Goal: Information Seeking & Learning: Find contact information

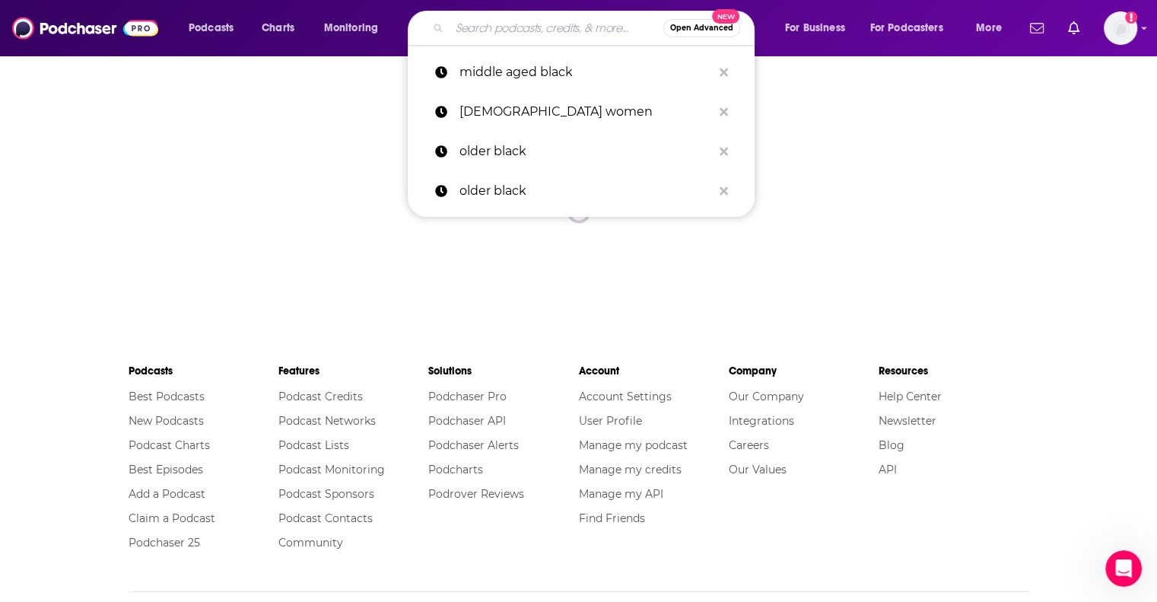
click at [489, 24] on input "Search podcasts, credits, & more..." at bounding box center [557, 28] width 214 height 24
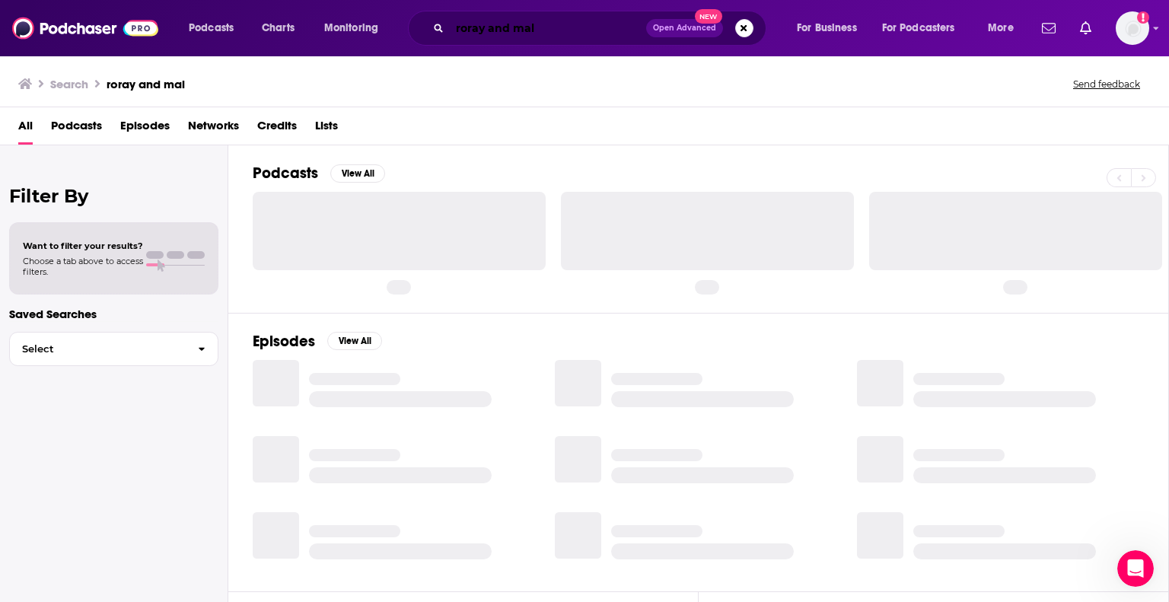
click at [481, 27] on input "roray and mal" at bounding box center [548, 28] width 196 height 24
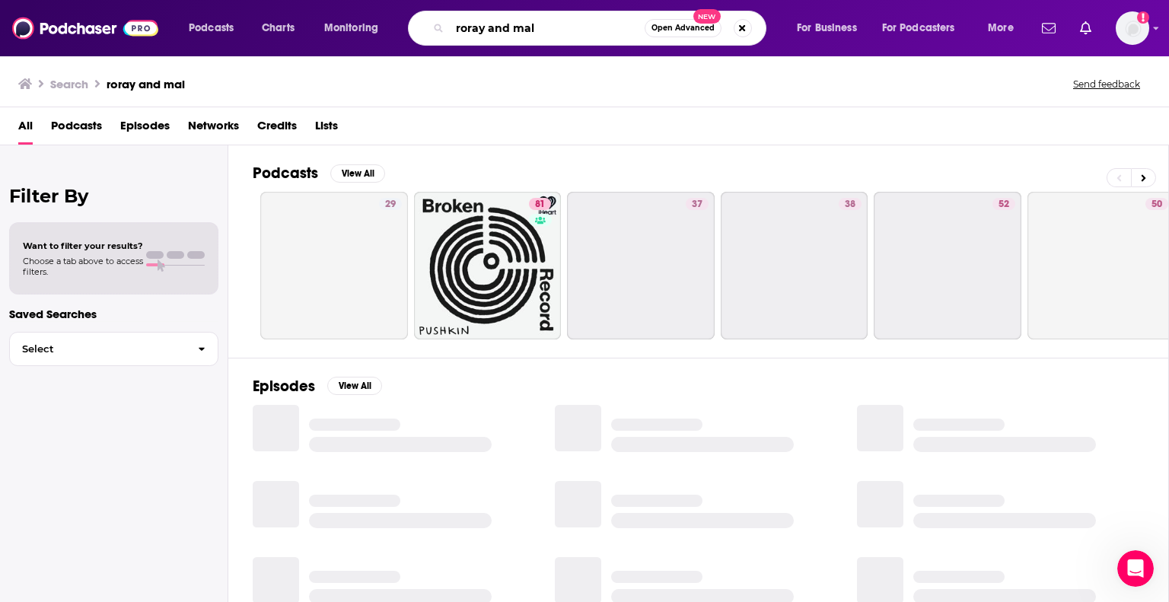
click at [479, 21] on input "roray and mal" at bounding box center [547, 28] width 195 height 24
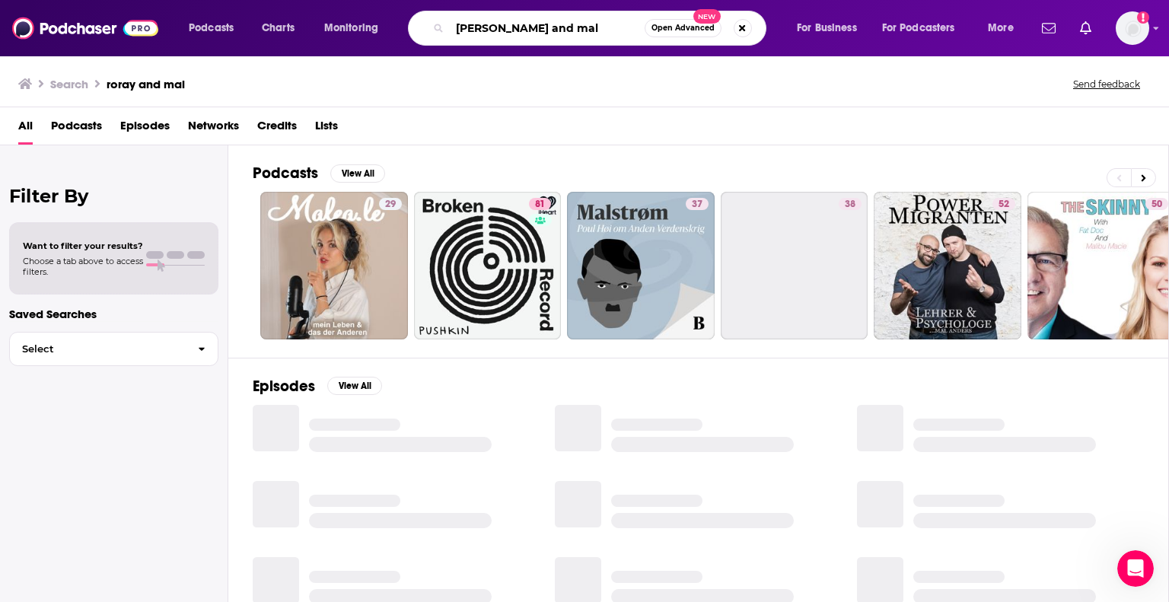
type input "[PERSON_NAME] and mal"
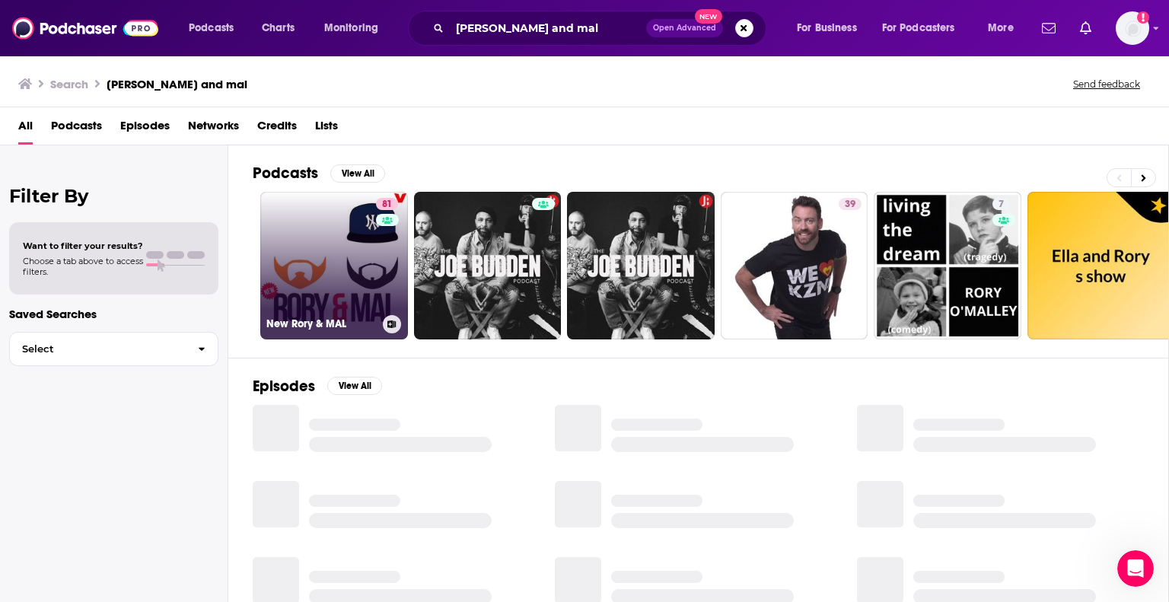
click at [352, 243] on link "81 New Rory & MAL" at bounding box center [334, 266] width 148 height 148
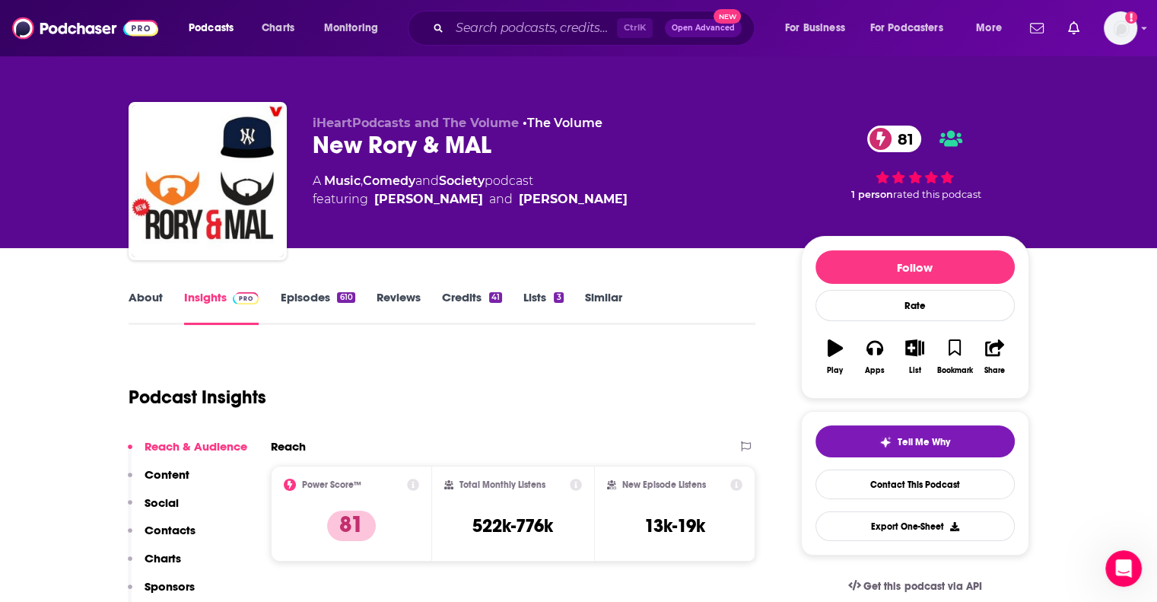
scroll to position [170, 0]
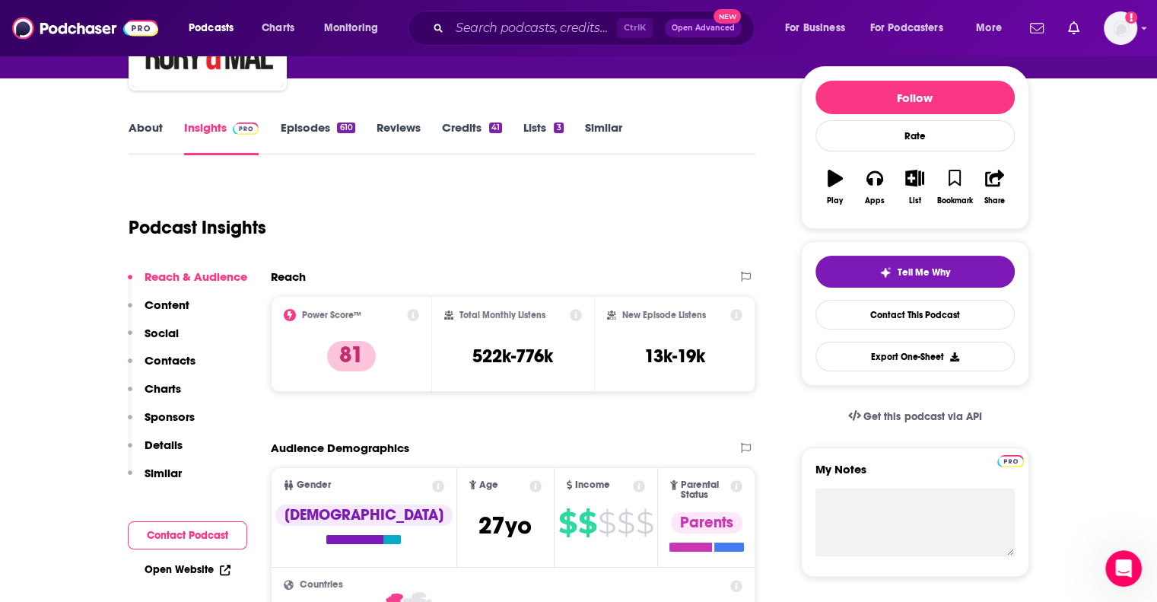
click at [180, 359] on p "Contacts" at bounding box center [170, 360] width 51 height 14
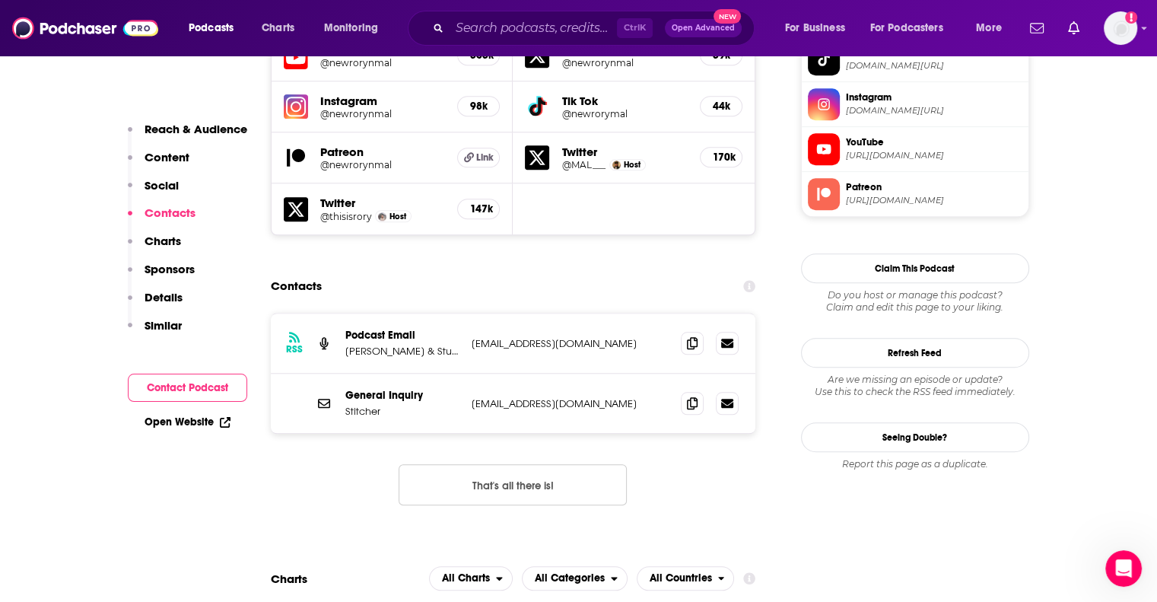
scroll to position [1392, 0]
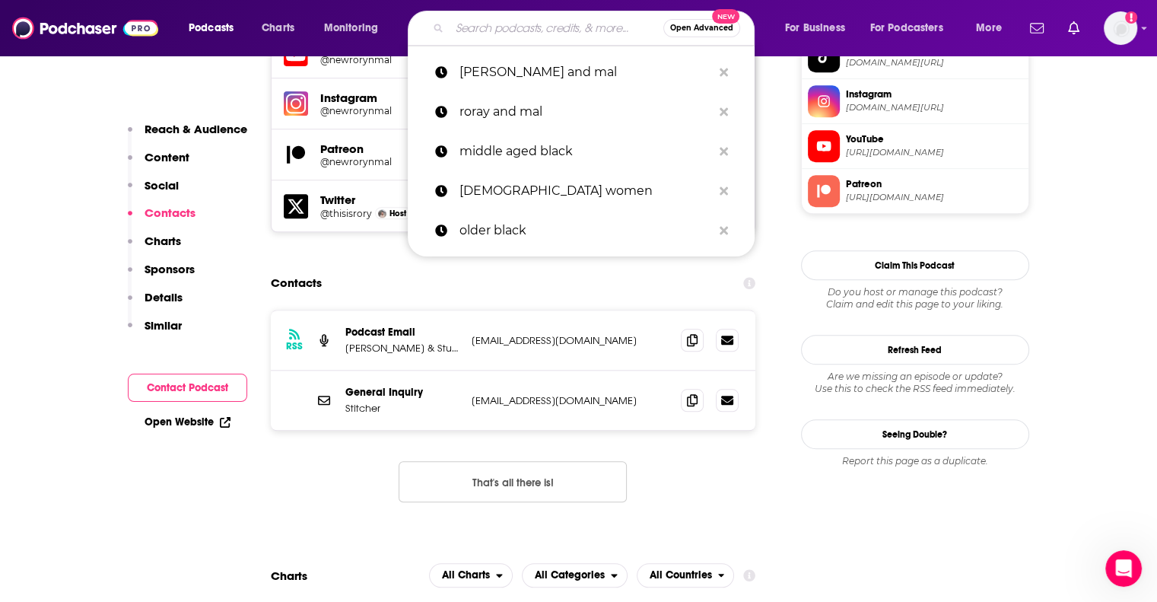
click at [571, 25] on input "Search podcasts, credits, & more..." at bounding box center [557, 28] width 214 height 24
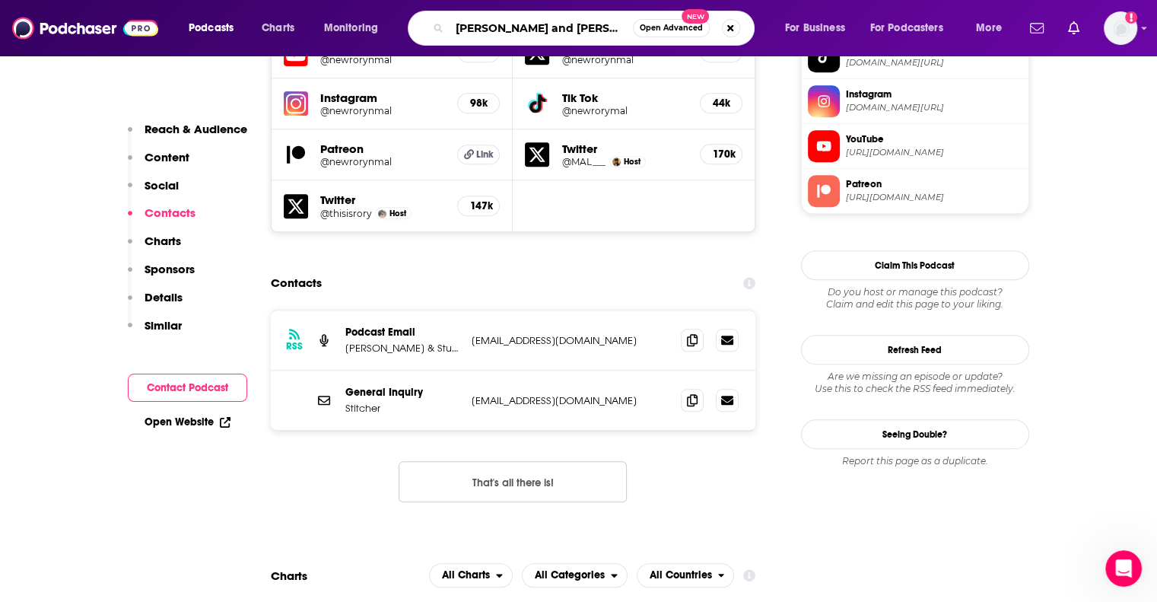
type input "[PERSON_NAME] and [PERSON_NAME]"
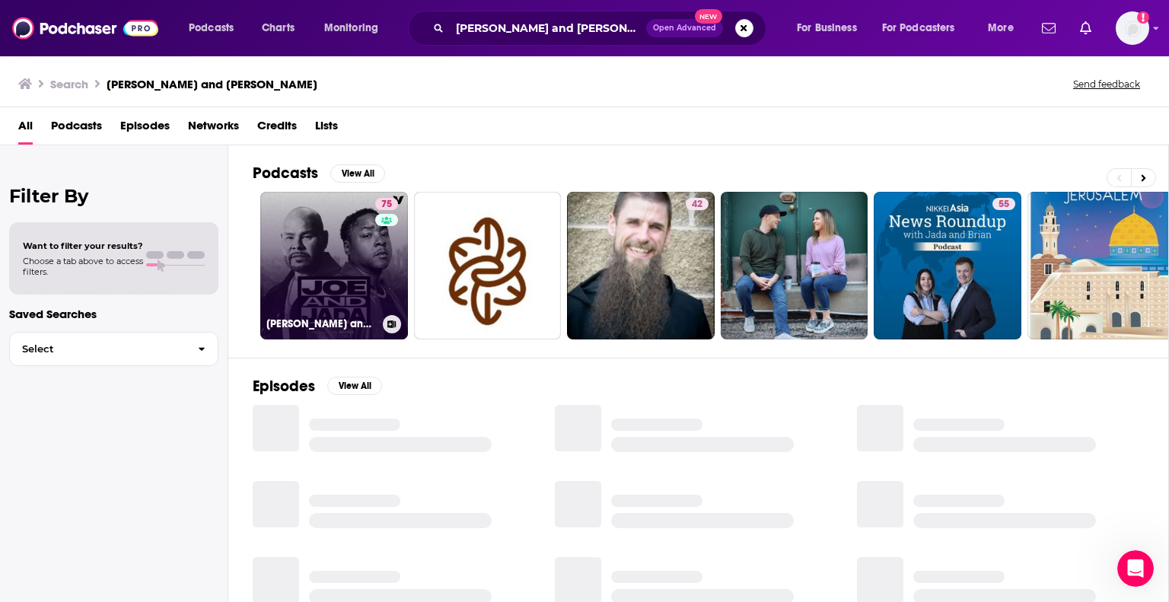
click at [320, 216] on link "75 [PERSON_NAME] and [PERSON_NAME]" at bounding box center [334, 266] width 148 height 148
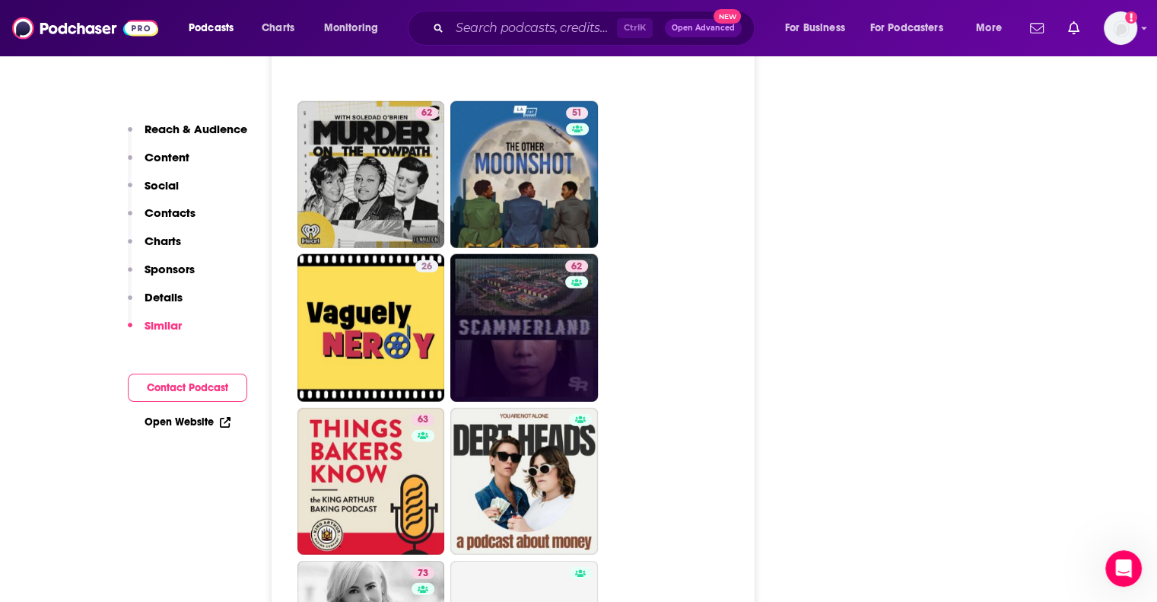
scroll to position [3910, 0]
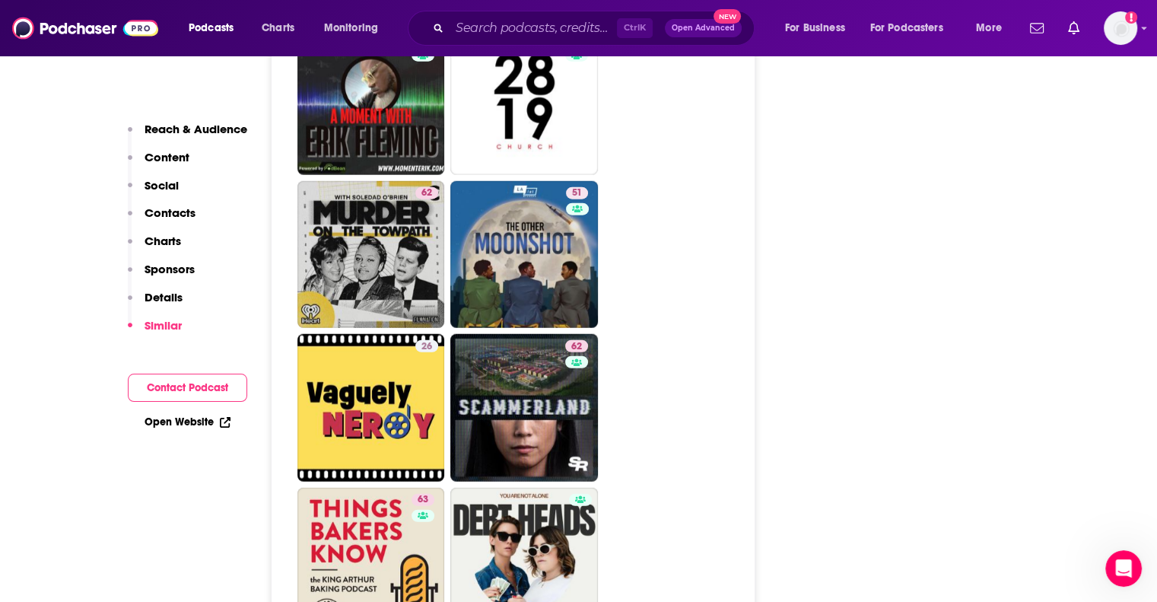
click at [186, 216] on p "Contacts" at bounding box center [170, 212] width 51 height 14
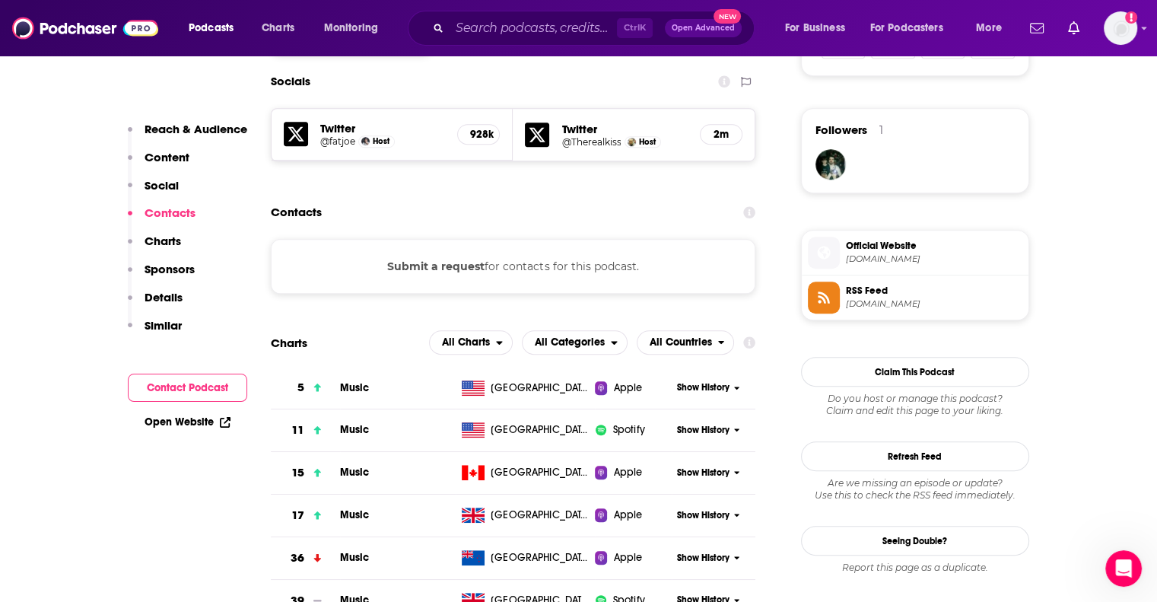
scroll to position [1049, 0]
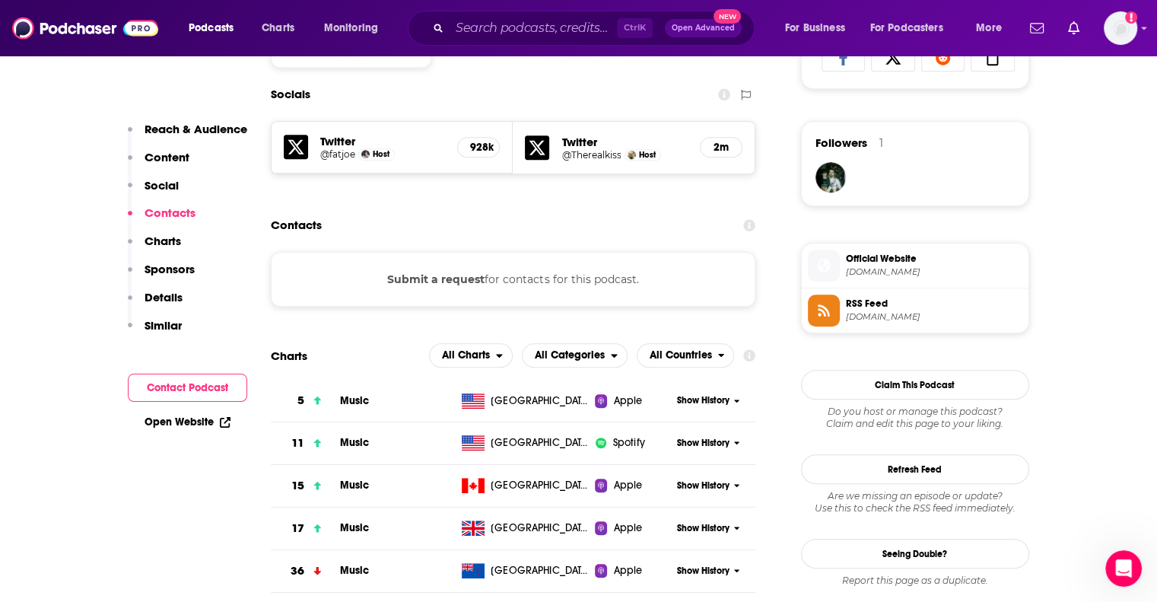
click at [454, 271] on button "Submit a request" at bounding box center [435, 279] width 97 height 17
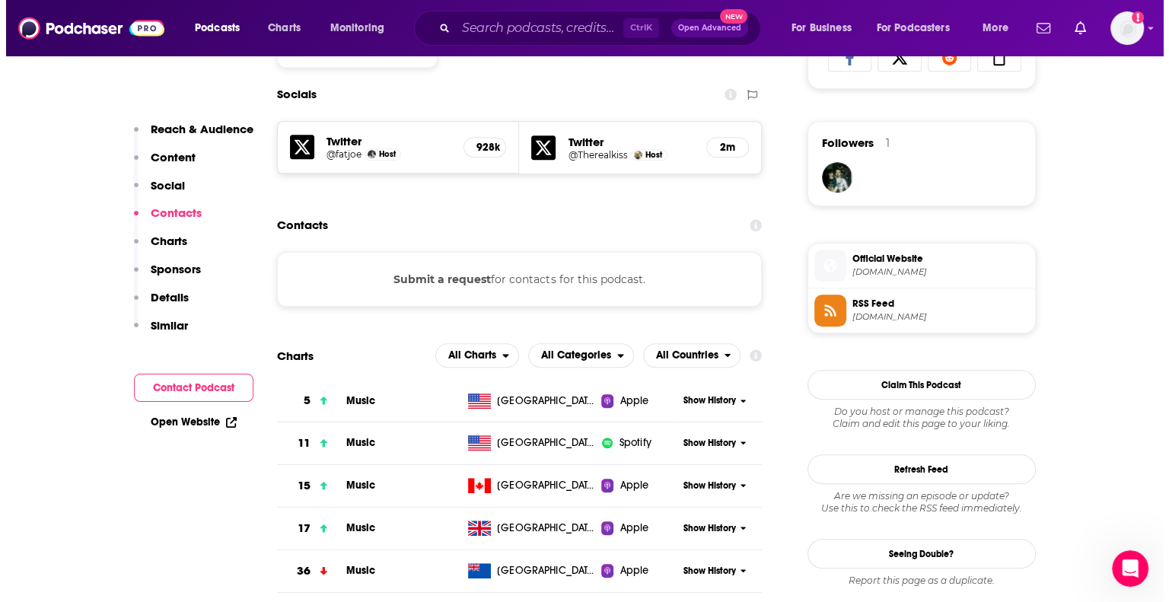
scroll to position [0, 0]
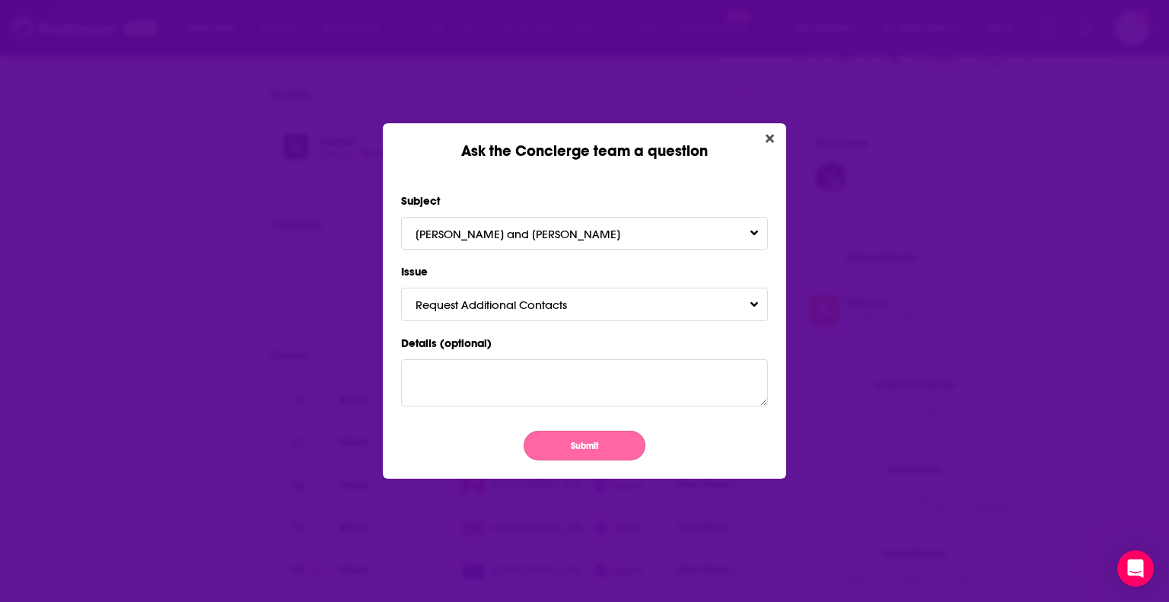
click at [581, 444] on button "Submit" at bounding box center [585, 446] width 122 height 30
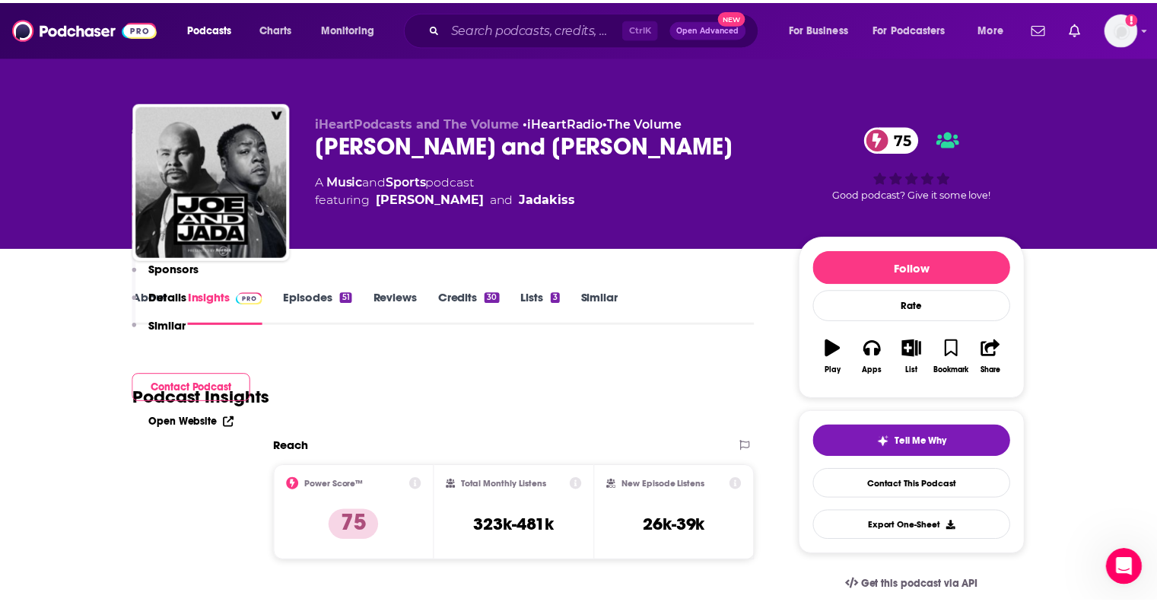
scroll to position [1049, 0]
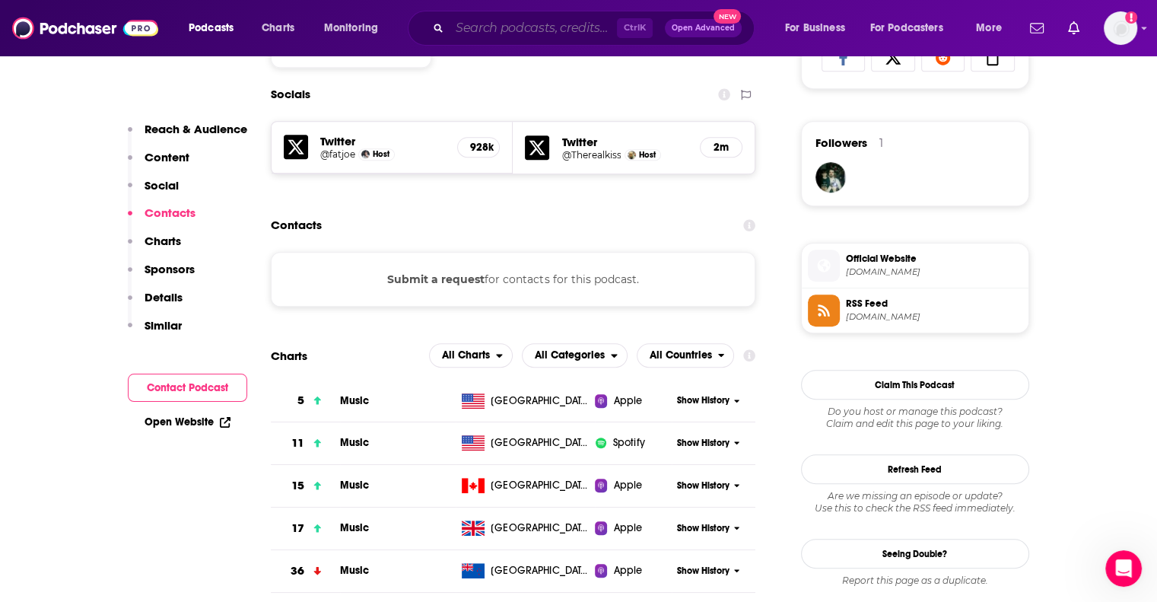
click at [554, 36] on input "Search podcasts, credits, & more..." at bounding box center [533, 28] width 167 height 24
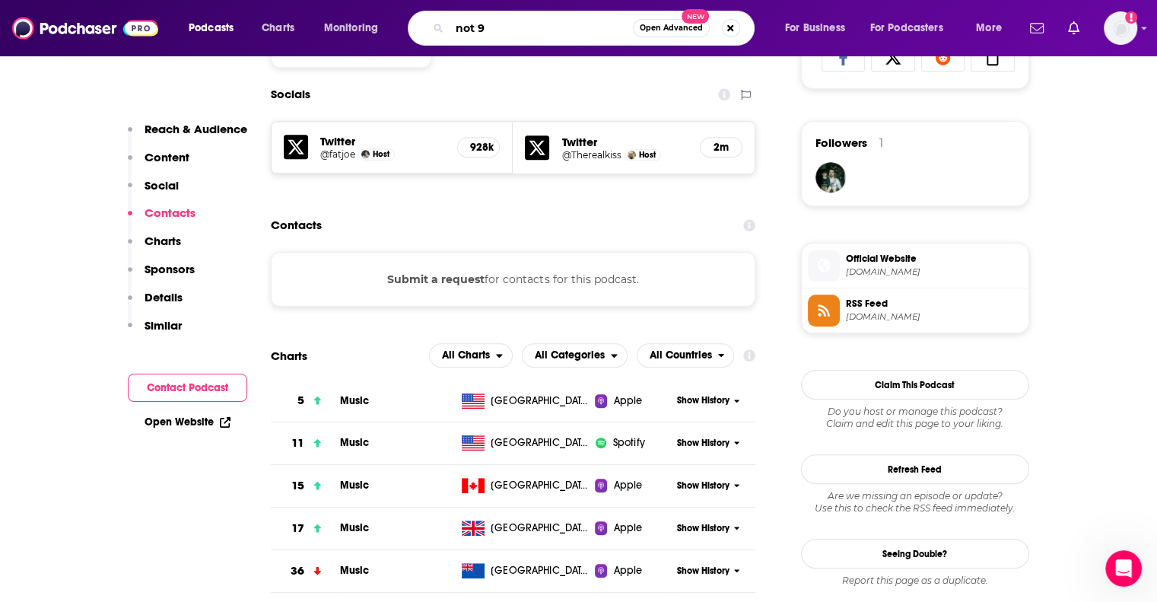
type input "not 97"
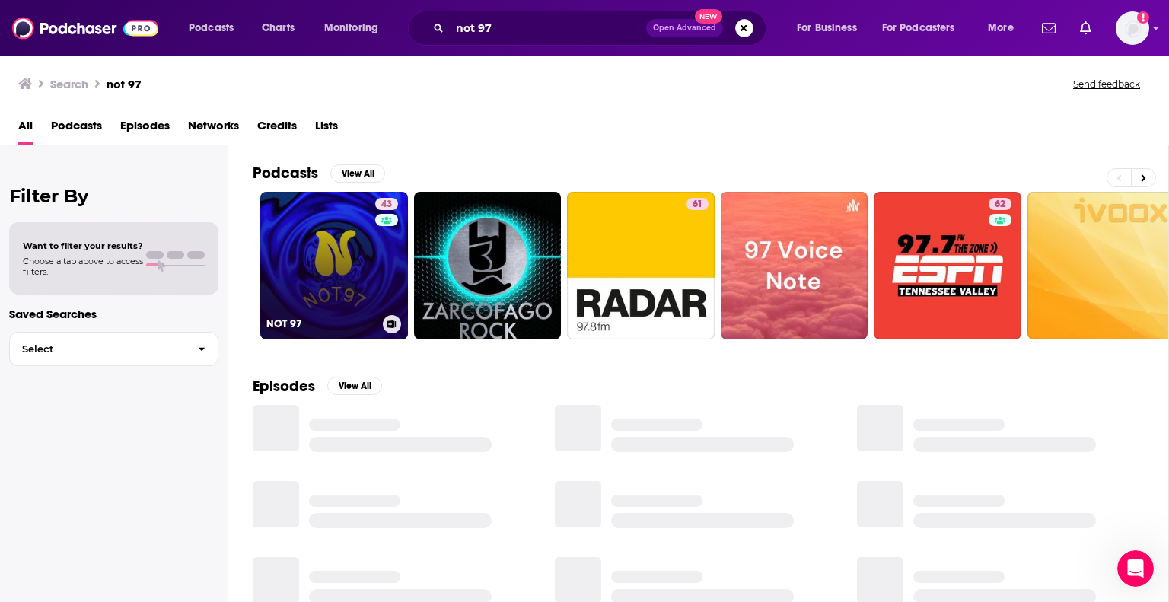
click at [329, 286] on link "43 NOT 97" at bounding box center [334, 266] width 148 height 148
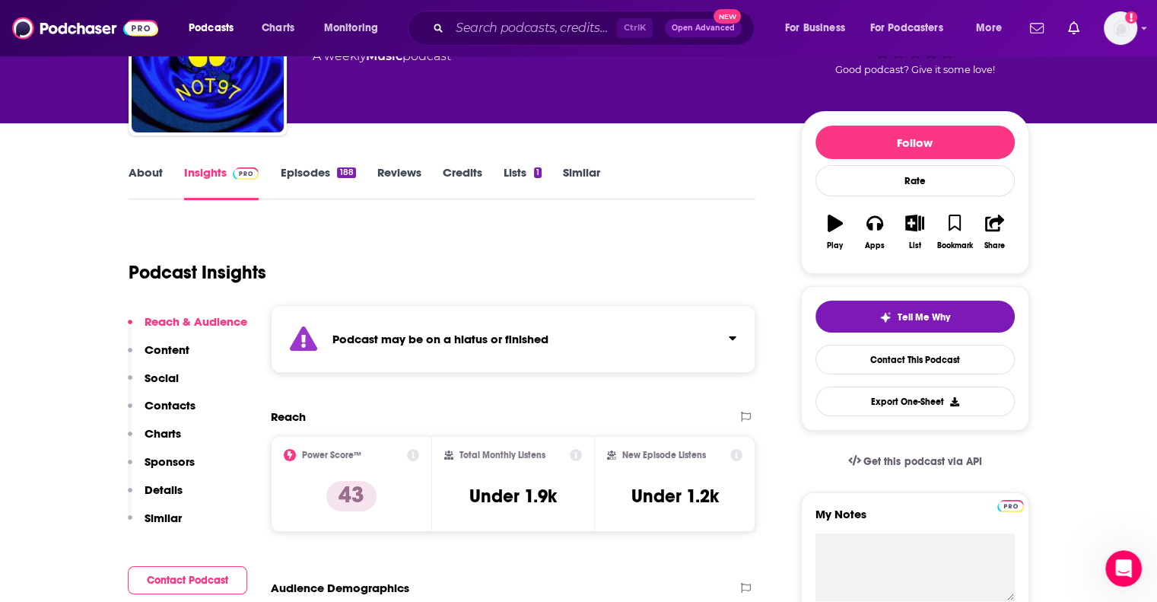
scroll to position [139, 0]
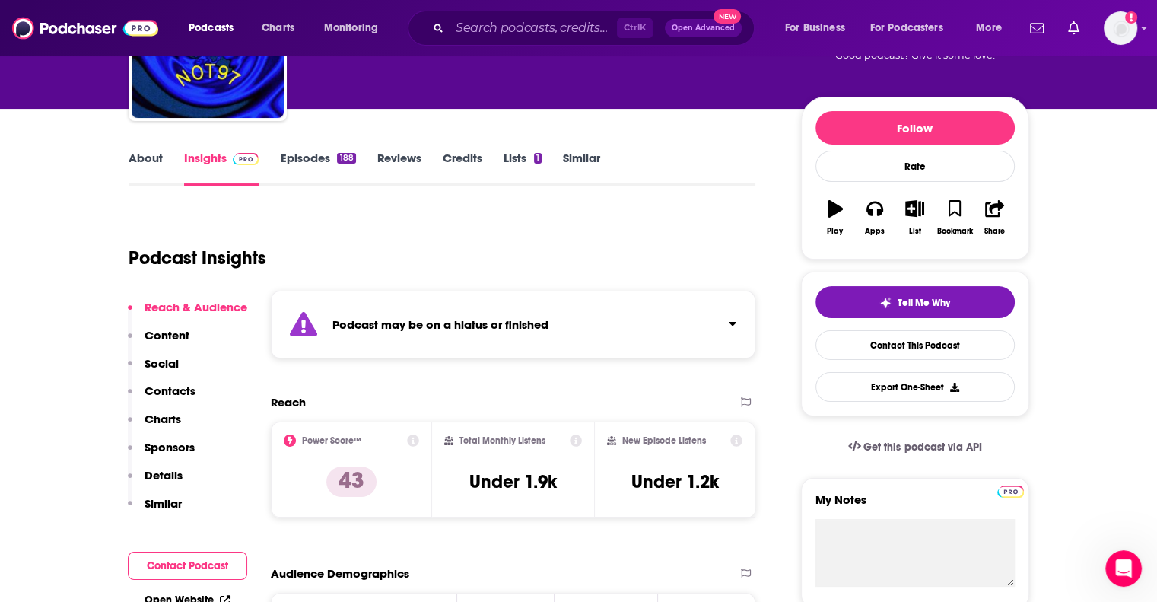
click at [183, 389] on p "Contacts" at bounding box center [170, 391] width 51 height 14
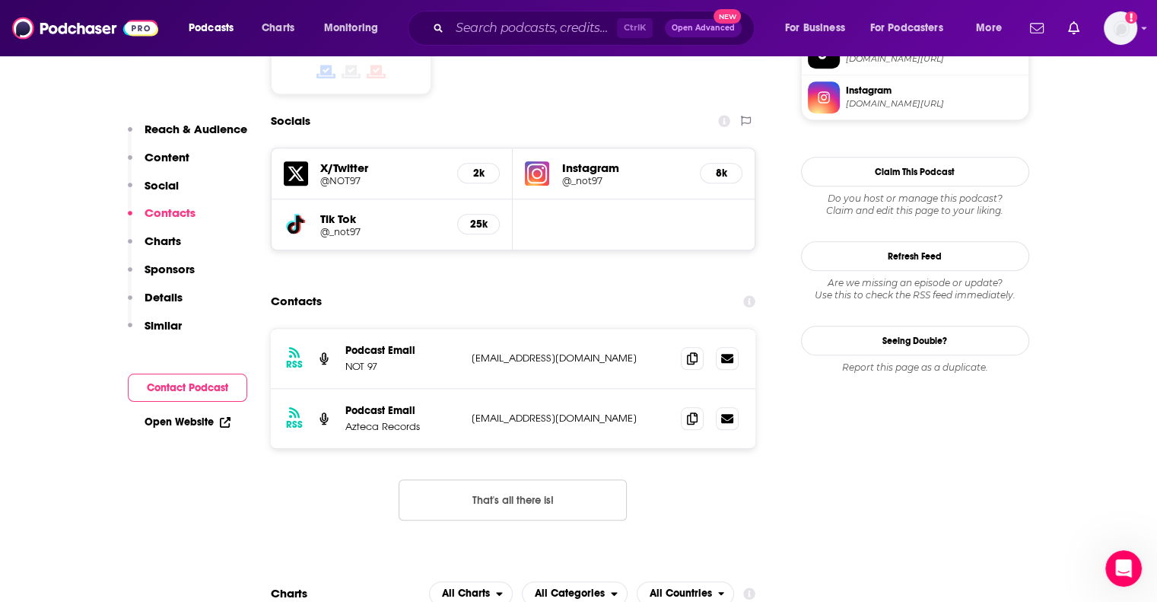
scroll to position [1400, 0]
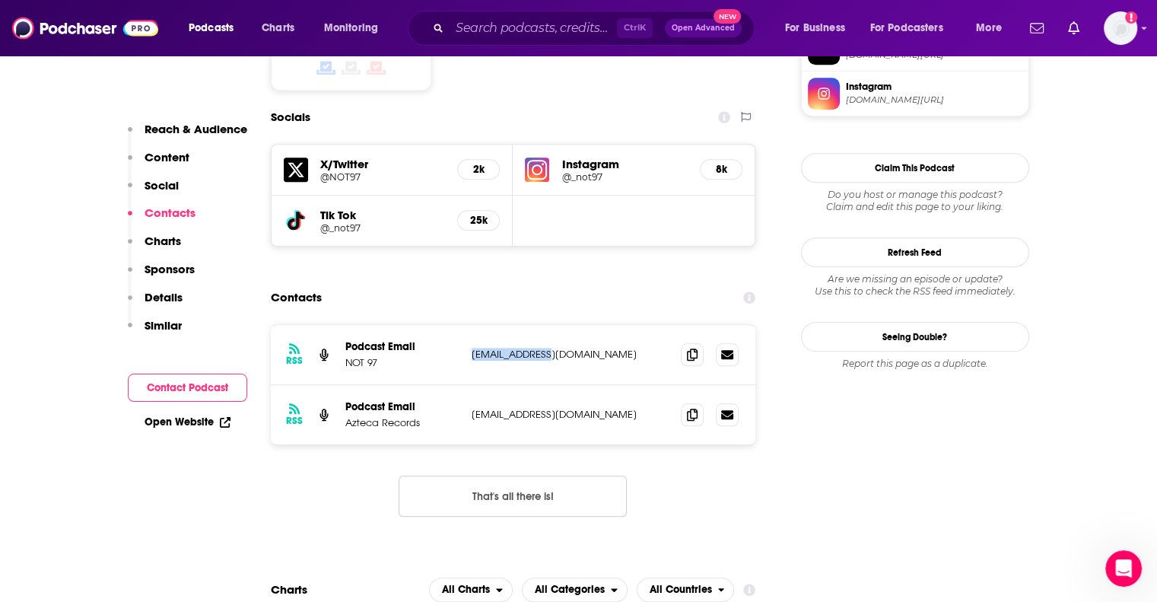
drag, startPoint x: 557, startPoint y: 283, endPoint x: 444, endPoint y: 290, distance: 112.8
click at [462, 325] on div "RSS Podcast Email NOT 97 [EMAIL_ADDRESS][DOMAIN_NAME] [EMAIL_ADDRESS][DOMAIN_NA…" at bounding box center [513, 355] width 485 height 60
copy div "[EMAIL_ADDRESS][DOMAIN_NAME]"
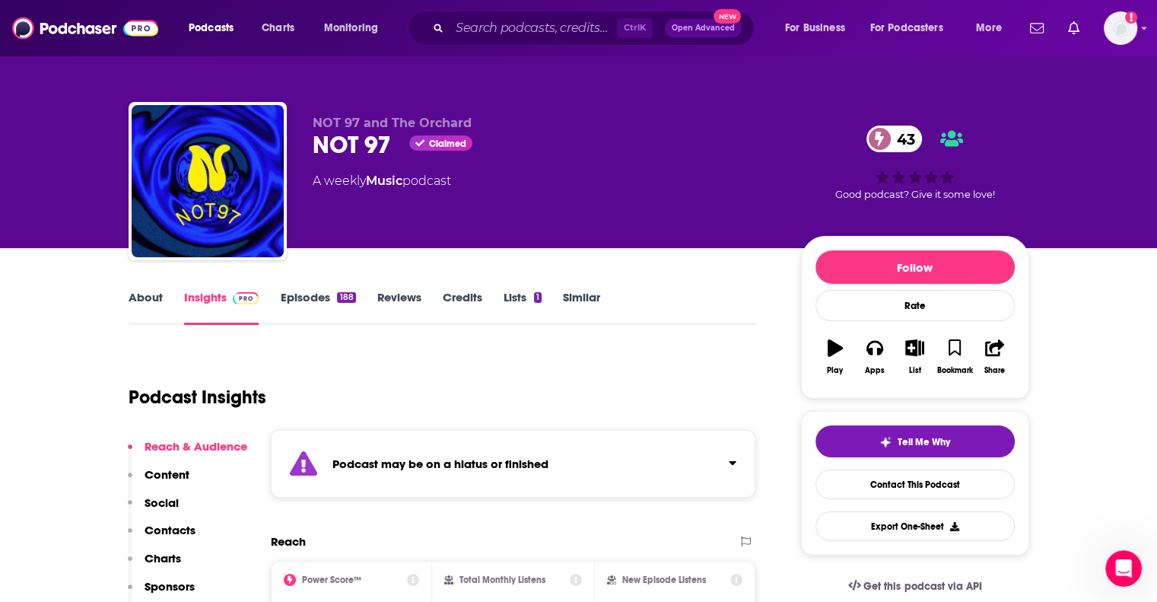
scroll to position [85, 0]
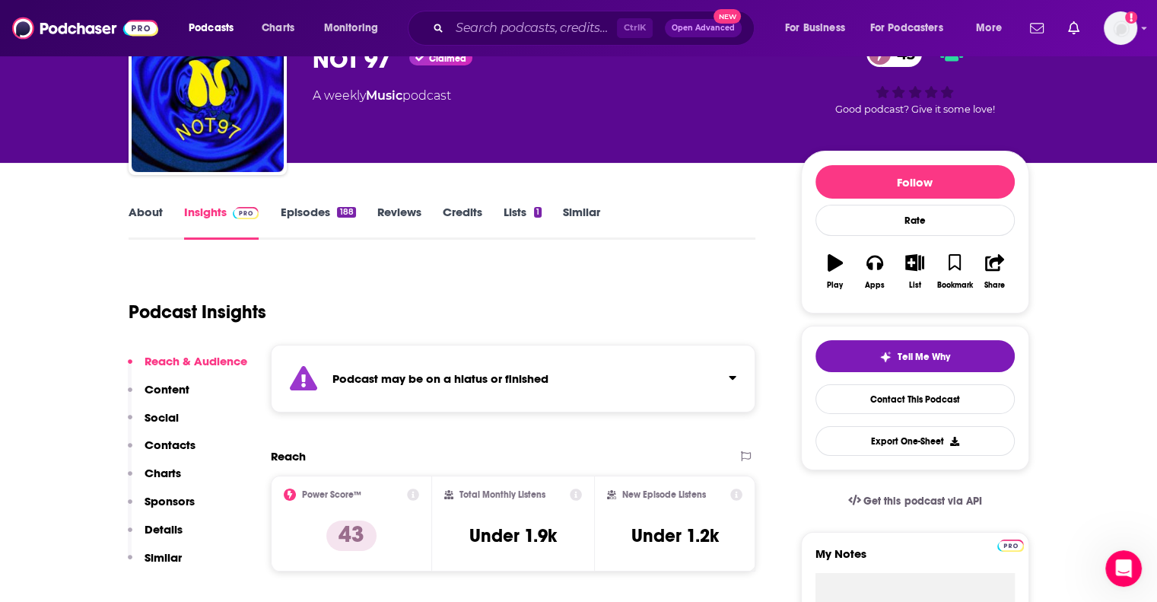
click at [328, 218] on link "Episodes 188" at bounding box center [317, 222] width 75 height 35
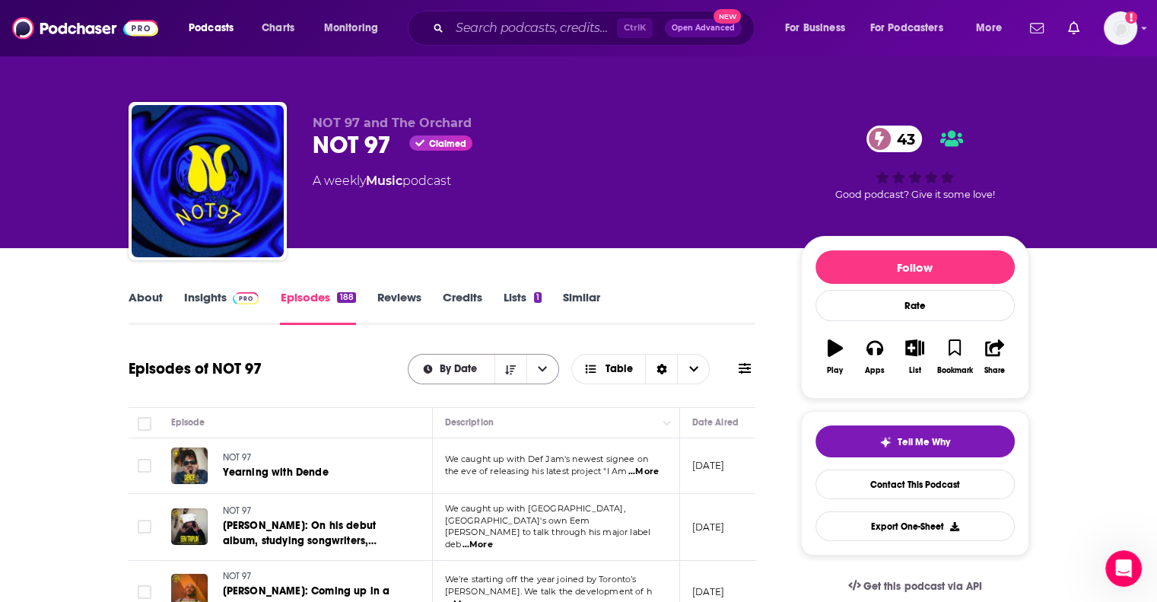
click at [547, 371] on icon "open menu" at bounding box center [542, 369] width 9 height 11
click at [464, 396] on span "By Date" at bounding box center [493, 397] width 108 height 8
click at [447, 27] on div "Ctrl K Open Advanced New" at bounding box center [581, 28] width 347 height 35
click at [472, 27] on input "Search podcasts, credits, & more..." at bounding box center [533, 28] width 167 height 24
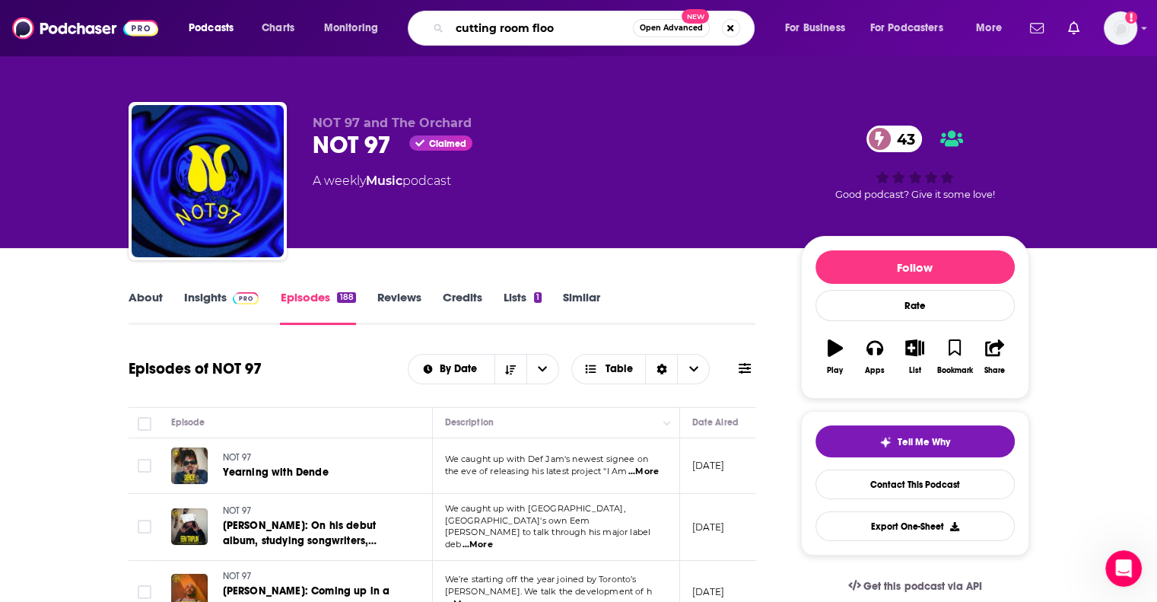
type input "cutting room floor"
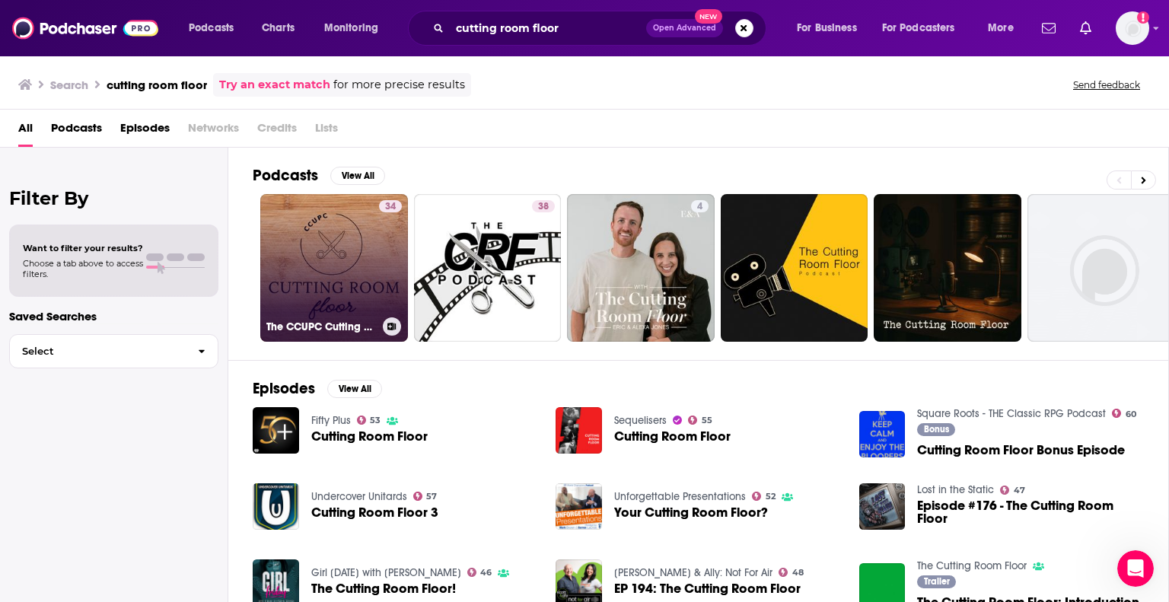
click at [355, 253] on link "34 The CCUPC Cutting Room Floor" at bounding box center [334, 268] width 148 height 148
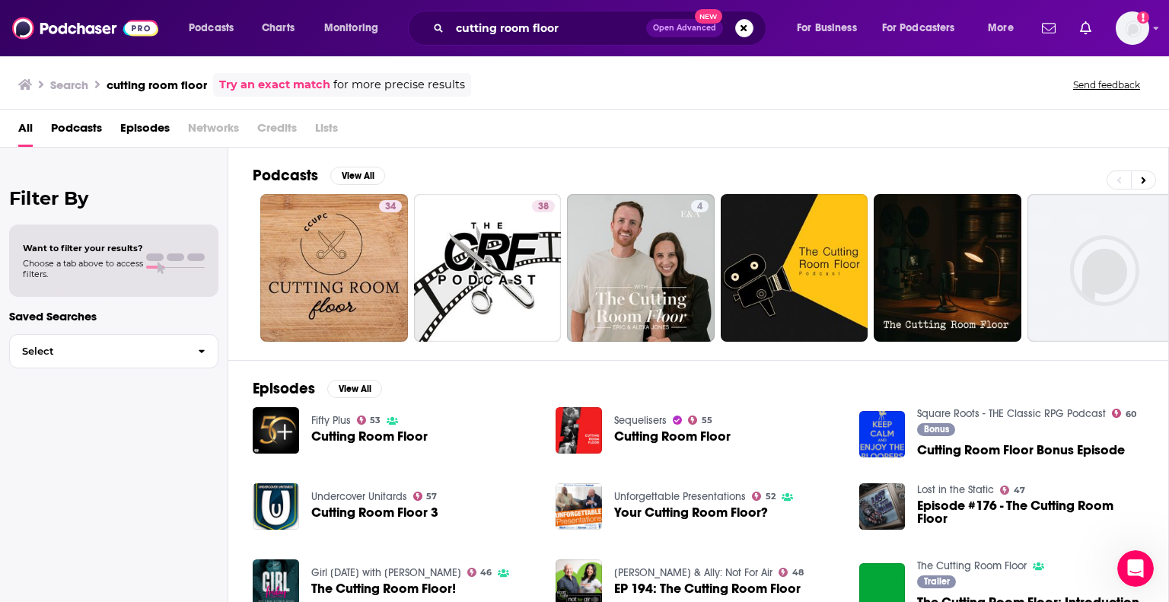
click at [345, 433] on span "Cutting Room Floor" at bounding box center [369, 436] width 116 height 13
click at [419, 580] on div "Girl [DATE] with [PERSON_NAME] 46 The Cutting Room Floor!" at bounding box center [410, 582] width 199 height 47
click at [283, 579] on img "The Cutting Room Floor!" at bounding box center [276, 582] width 46 height 46
click at [1141, 22] on icon "Add a profile image" at bounding box center [1143, 17] width 12 height 12
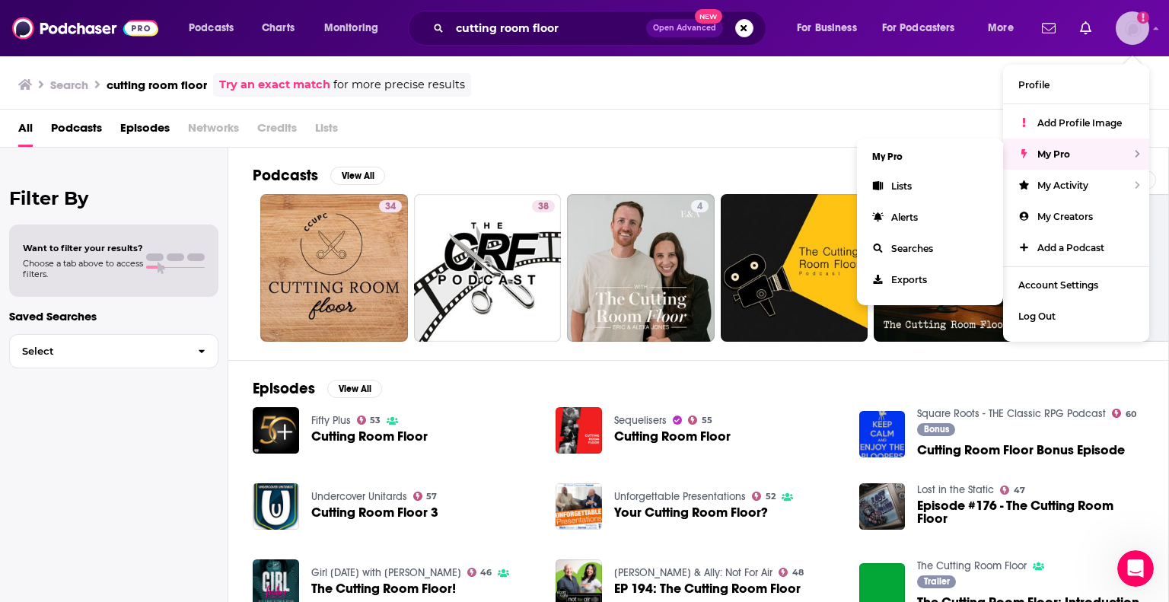
click at [1081, 143] on div "My Pro" at bounding box center [1076, 153] width 146 height 31
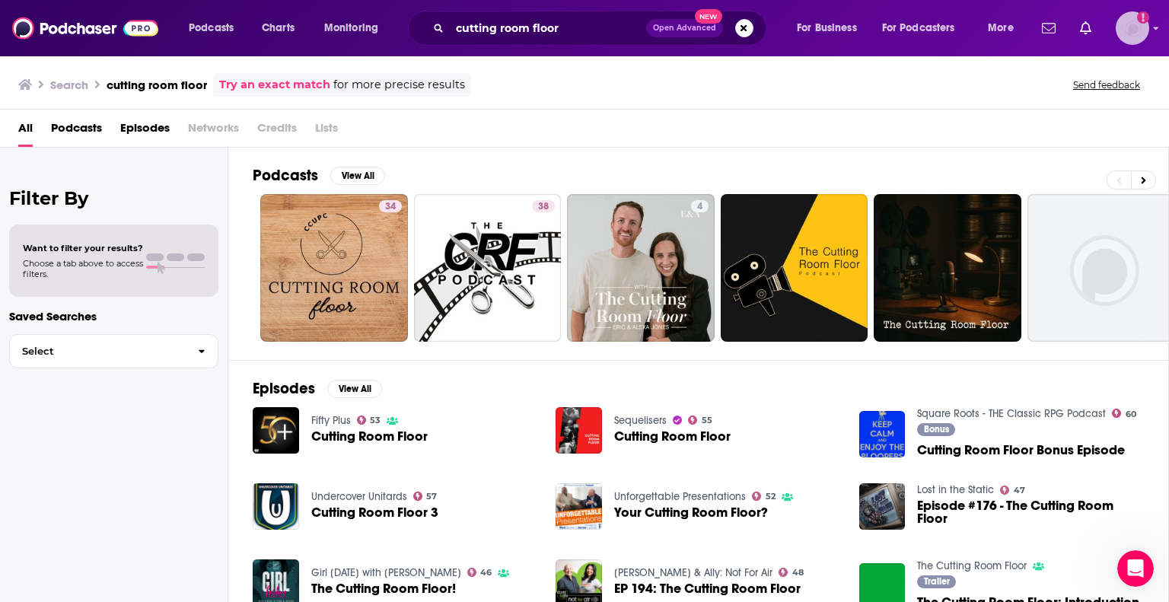
click at [1148, 22] on div "Logged in as giovannarama" at bounding box center [1132, 27] width 33 height 33
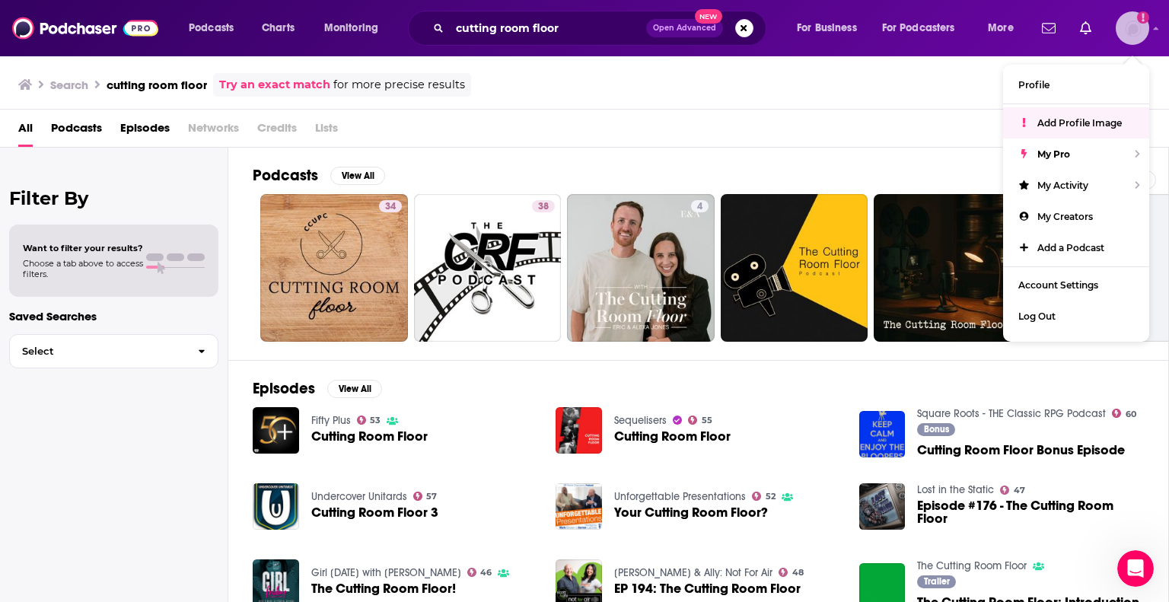
click at [1093, 119] on span "Add Profile Image" at bounding box center [1079, 122] width 84 height 11
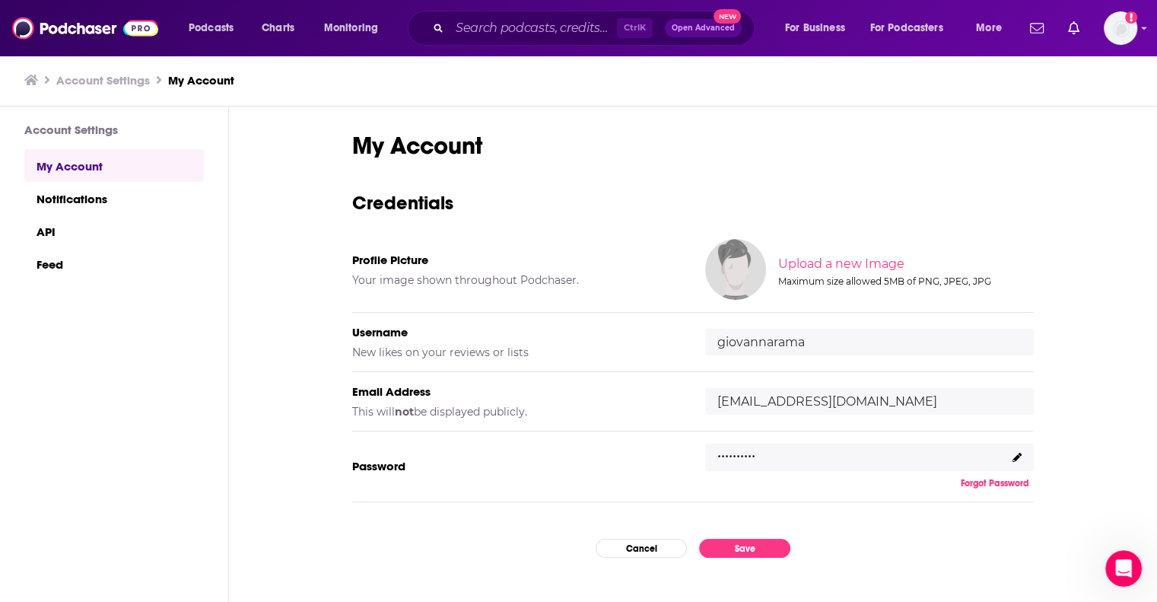
click at [413, 262] on h5 "Profile Picture" at bounding box center [516, 260] width 329 height 14
click at [874, 261] on input "file" at bounding box center [905, 264] width 758 height 68
click at [1061, 129] on div "My Account Credentials Profile Picture Your image shown throughout Podchaser. U…" at bounding box center [693, 355] width 928 height 497
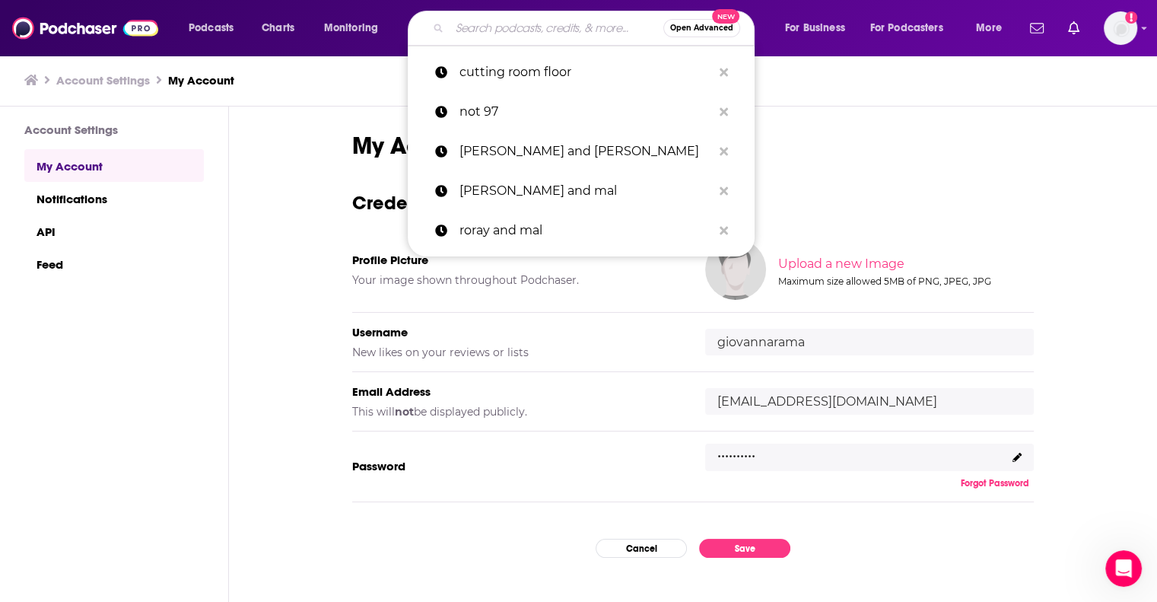
click at [473, 30] on input "Search podcasts, credits, & more..." at bounding box center [557, 28] width 214 height 24
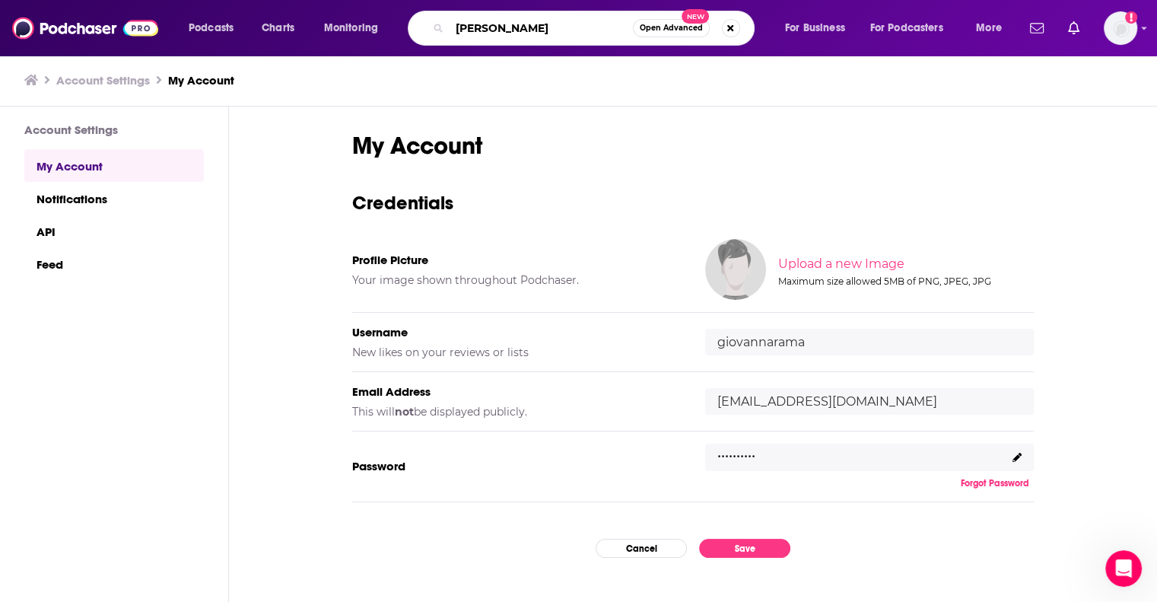
type input "[PERSON_NAME]"
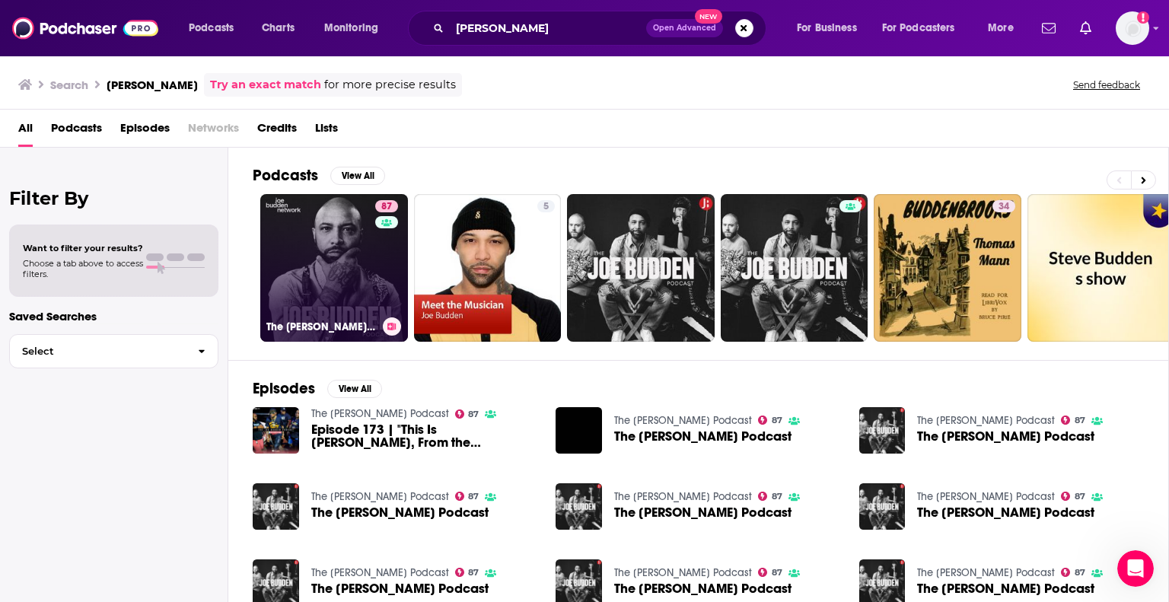
click at [324, 253] on link "87 The [PERSON_NAME] Podcast" at bounding box center [334, 268] width 148 height 148
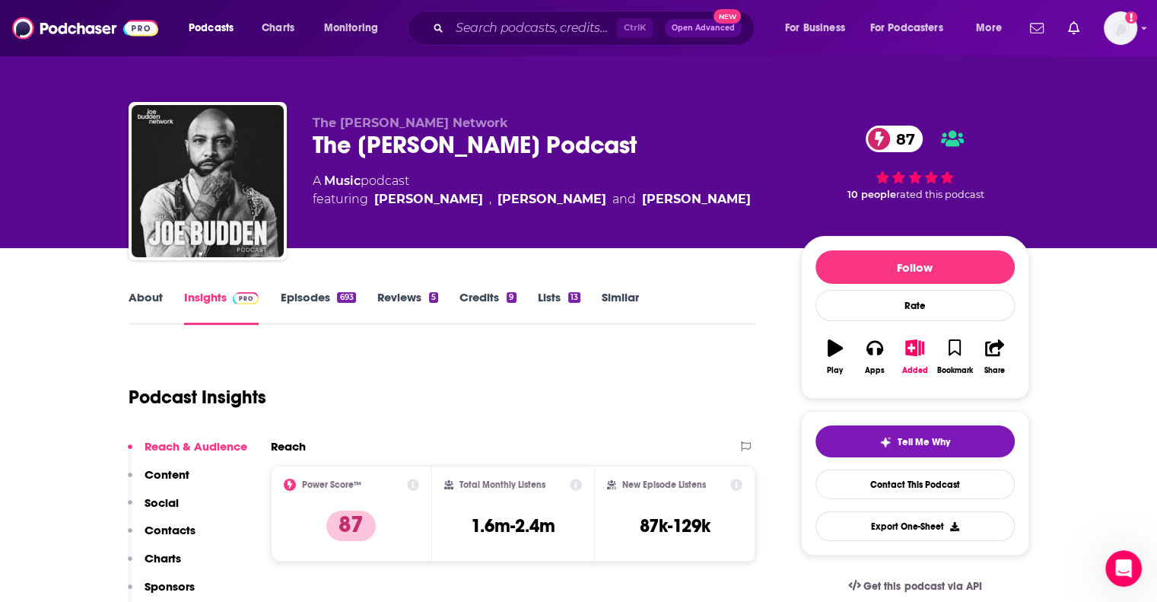
click at [172, 526] on p "Contacts" at bounding box center [170, 530] width 51 height 14
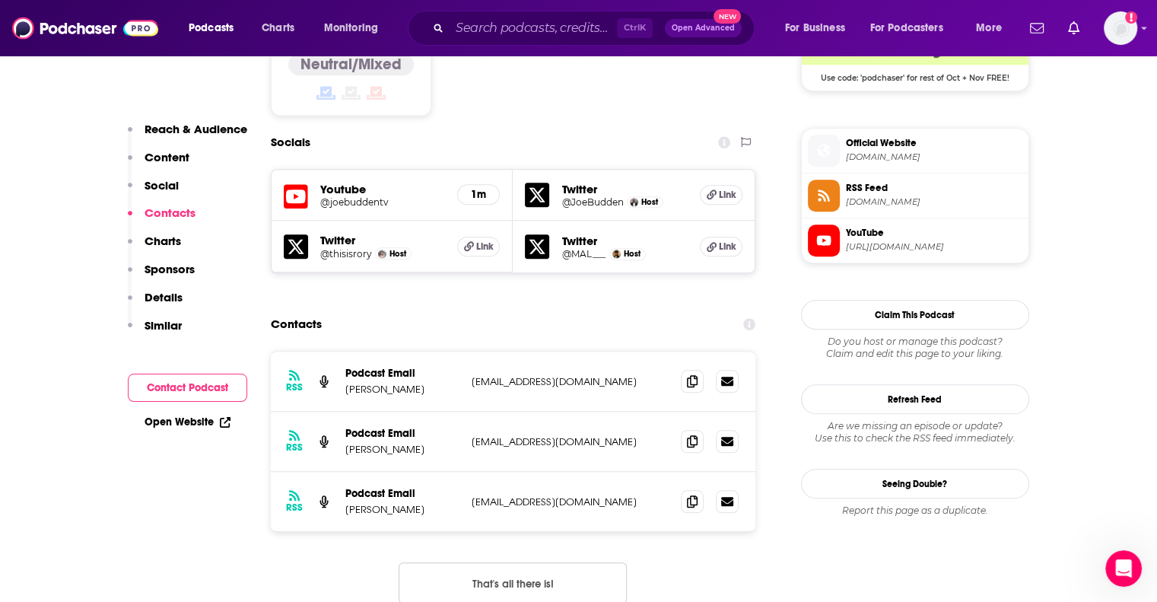
scroll to position [1307, 0]
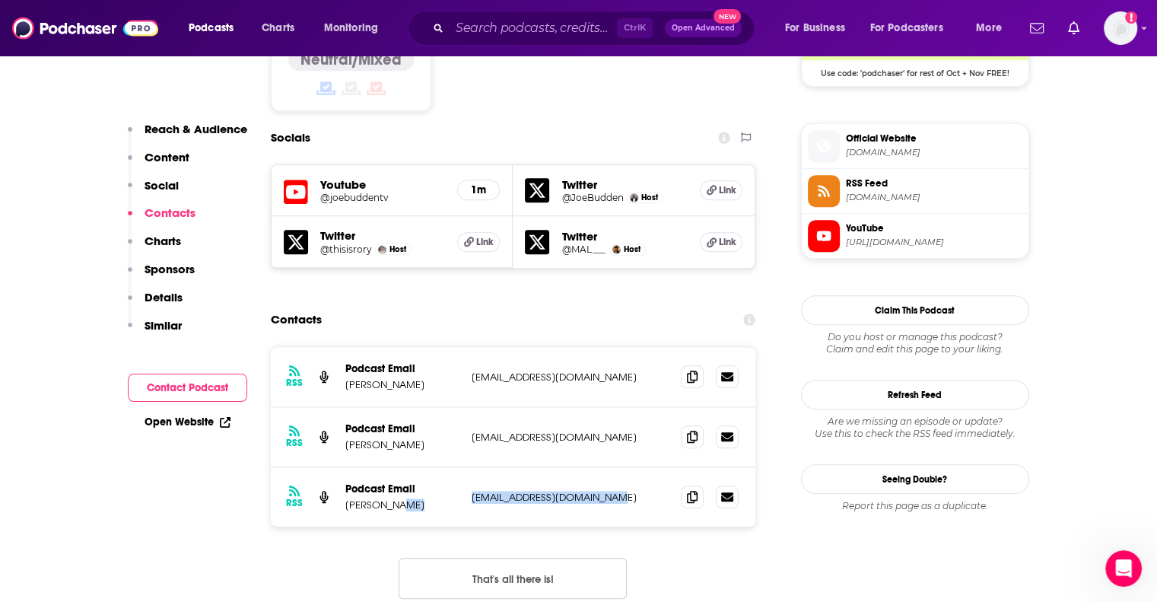
drag, startPoint x: 621, startPoint y: 402, endPoint x: 454, endPoint y: 404, distance: 166.7
click at [0, 0] on div "Podcast Email [PERSON_NAME] [EMAIL_ADDRESS][DOMAIN_NAME] [EMAIL_ADDRESS][DOMAIN…" at bounding box center [0, 0] width 0 height 0
copy div "[EMAIL_ADDRESS][DOMAIN_NAME]"
